Goal: Task Accomplishment & Management: Complete application form

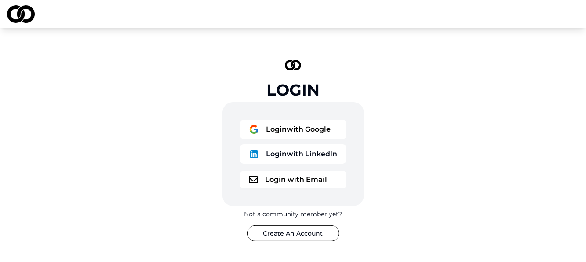
click at [299, 127] on button "Login with Google" at bounding box center [293, 129] width 106 height 19
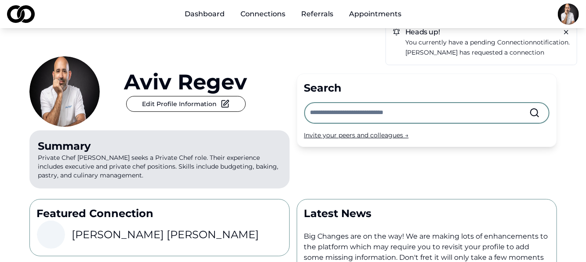
click at [323, 13] on link "Referrals" at bounding box center [317, 14] width 46 height 18
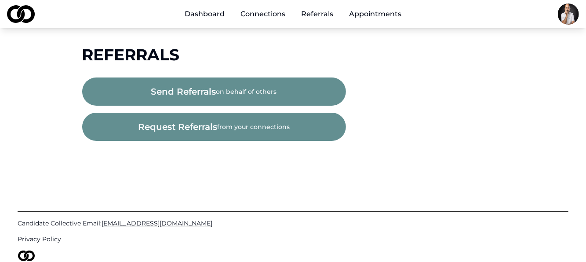
click at [198, 124] on span "request referrals" at bounding box center [177, 126] width 79 height 12
